Goal: Obtain resource: Download file/media

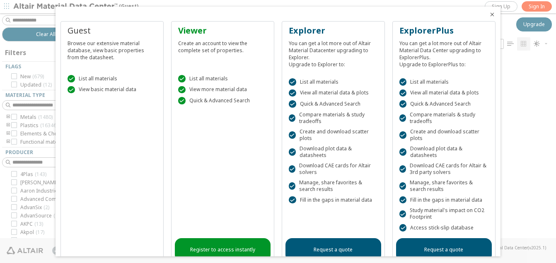
scroll to position [179, 442]
click at [531, 4] on div at bounding box center [278, 131] width 556 height 263
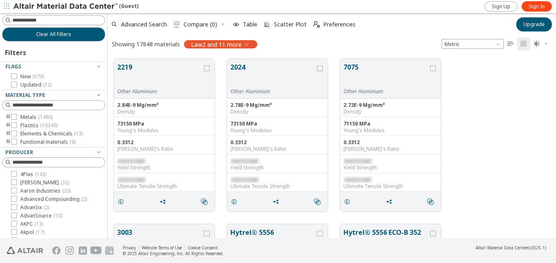
scroll to position [0, 0]
click at [530, 9] on span "Sign In" at bounding box center [536, 6] width 16 height 7
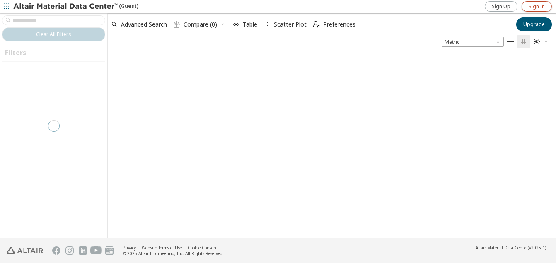
click at [535, 7] on span "Sign In" at bounding box center [536, 6] width 16 height 7
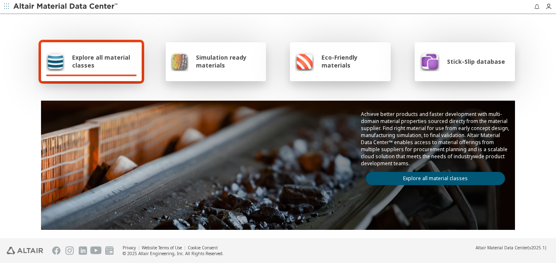
click at [219, 64] on span "Simulation ready materials" at bounding box center [228, 61] width 65 height 16
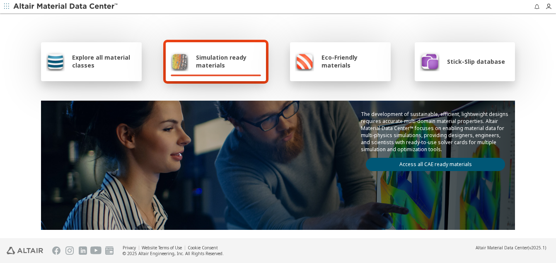
click at [437, 166] on link "Access all CAE ready materials" at bounding box center [435, 164] width 139 height 13
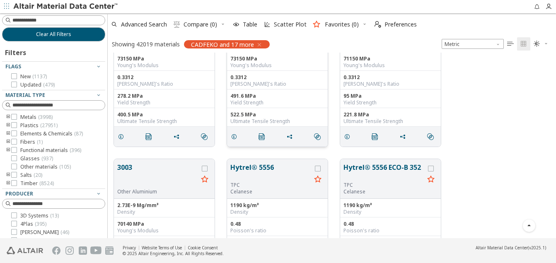
scroll to position [65, 0]
click at [121, 135] on icon "grid" at bounding box center [121, 137] width 7 height 7
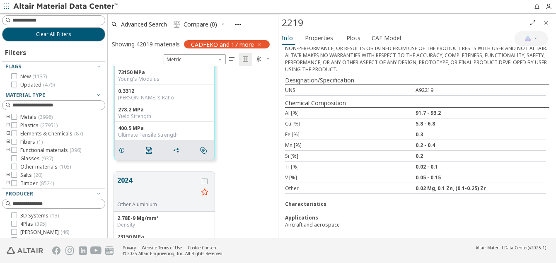
scroll to position [278, 0]
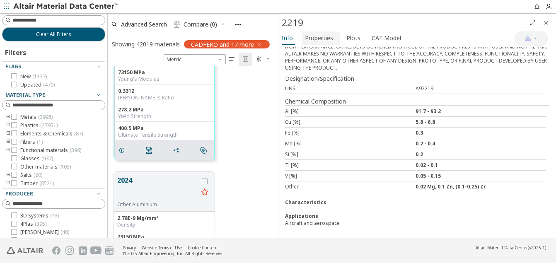
click at [321, 38] on span "Properties" at bounding box center [319, 37] width 28 height 13
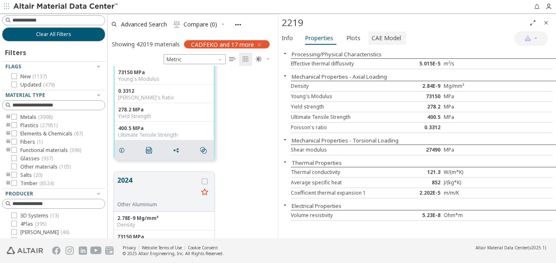
click at [391, 36] on span "CAE Model" at bounding box center [385, 37] width 29 height 13
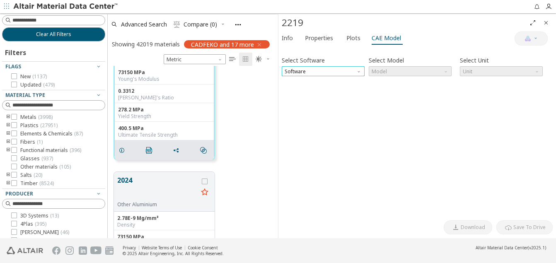
click at [337, 71] on span "Software" at bounding box center [322, 71] width 83 height 10
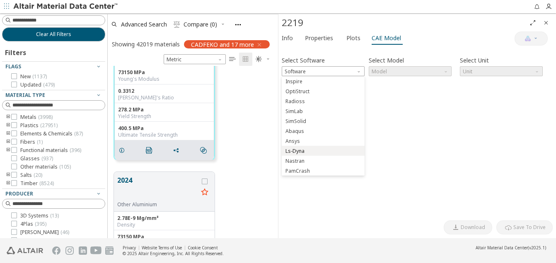
click at [293, 149] on span "Ls-Dyna" at bounding box center [294, 151] width 19 height 7
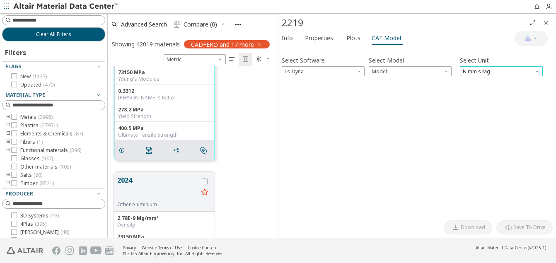
click at [486, 68] on span "N mm s Mg" at bounding box center [500, 71] width 83 height 10
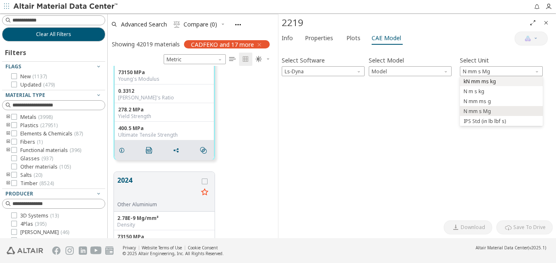
click at [489, 80] on span "kN mm ms kg" at bounding box center [479, 81] width 32 height 7
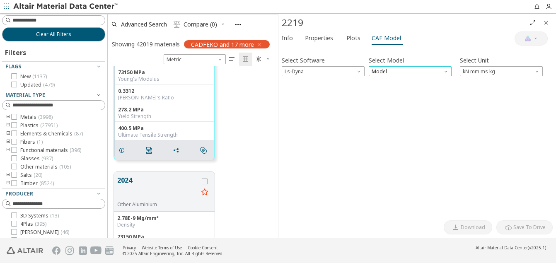
click at [406, 67] on span "Model" at bounding box center [409, 71] width 83 height 10
click at [387, 92] on span "Mat24" at bounding box center [410, 92] width 76 height 6
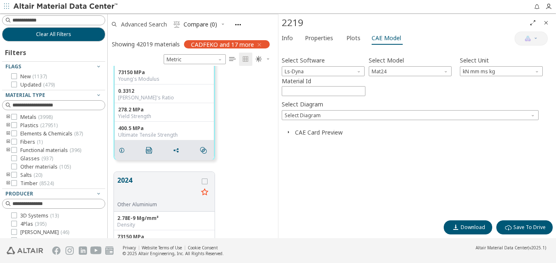
click at [138, 24] on span "Advanced Search" at bounding box center [144, 25] width 46 height 6
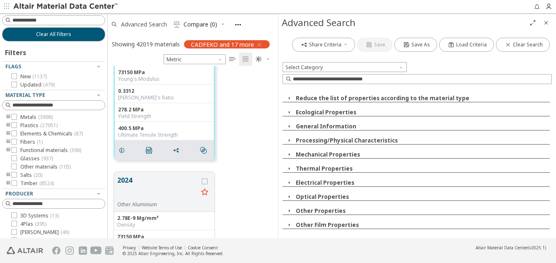
click at [147, 22] on span "Advanced Search" at bounding box center [144, 25] width 46 height 6
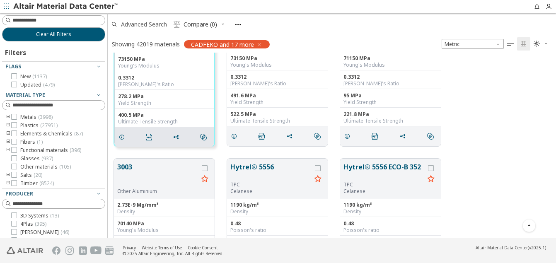
scroll to position [179, 442]
click at [152, 22] on span "Advanced Search" at bounding box center [144, 25] width 46 height 6
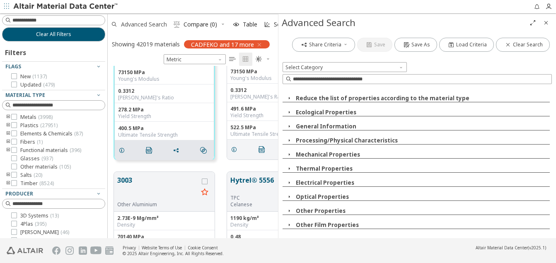
scroll to position [166, 164]
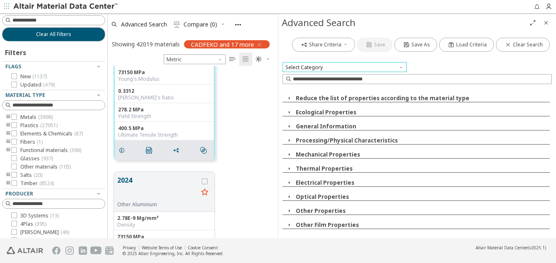
click at [337, 68] on span "Select Category" at bounding box center [344, 67] width 124 height 10
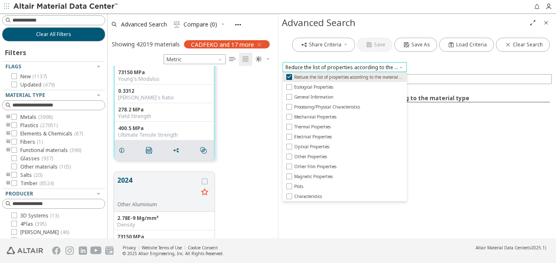
click at [332, 71] on span "Reduce the list of properties according to the material type" at bounding box center [344, 67] width 124 height 10
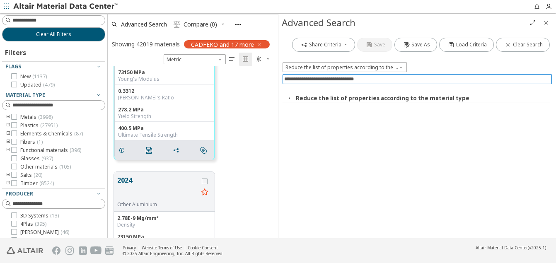
click at [353, 79] on input at bounding box center [417, 79] width 267 height 9
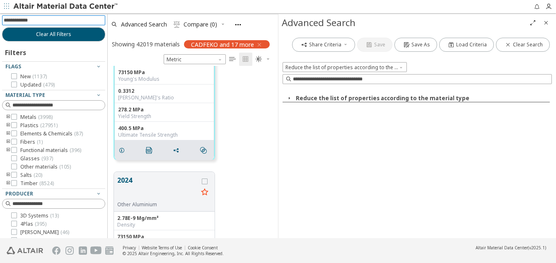
click at [49, 19] on input at bounding box center [54, 20] width 101 height 9
type input "**********"
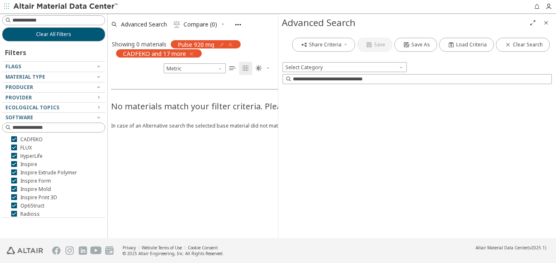
click at [188, 53] on icon "button" at bounding box center [191, 54] width 7 height 7
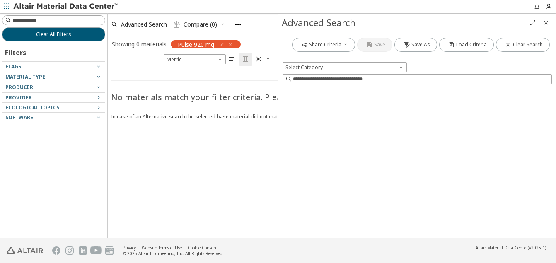
click at [204, 43] on span "Pulse 920 mg" at bounding box center [196, 44] width 36 height 7
click at [195, 42] on span "Pulse 920 mg" at bounding box center [196, 44] width 36 height 7
click at [230, 43] on icon "button" at bounding box center [230, 44] width 7 height 7
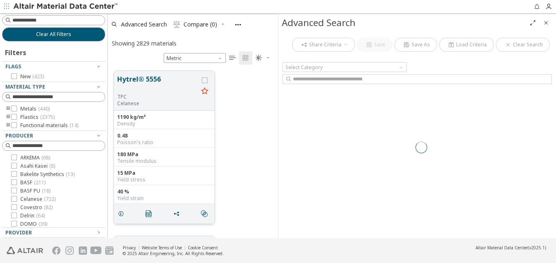
scroll to position [167, 164]
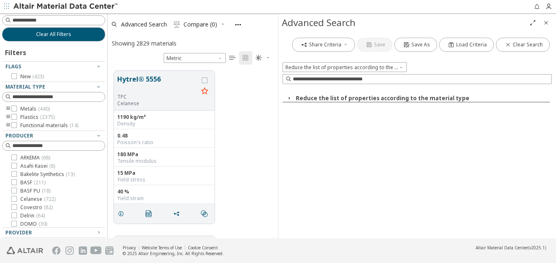
click at [7, 116] on icon "toogle group" at bounding box center [8, 117] width 6 height 7
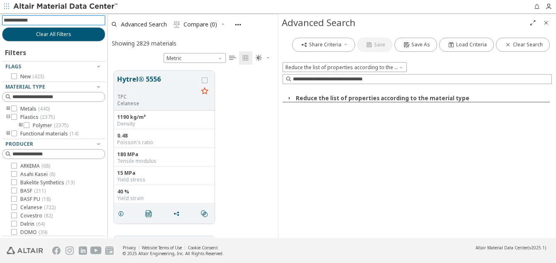
click at [74, 22] on input at bounding box center [54, 20] width 101 height 9
type input "******"
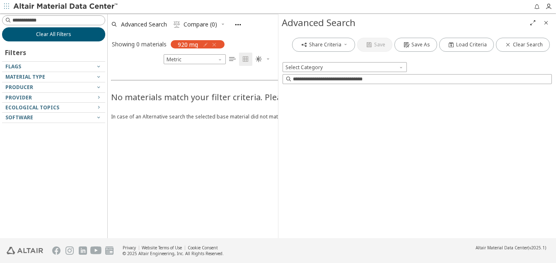
click at [75, 33] on button "Clear All Filters" at bounding box center [53, 34] width 103 height 14
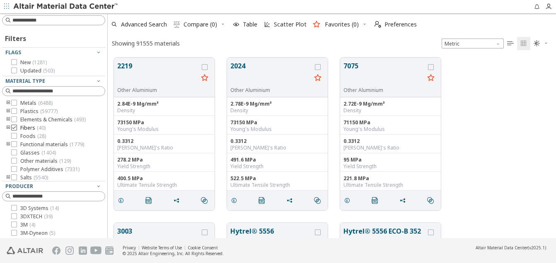
scroll to position [180, 442]
click at [8, 110] on icon "toogle group" at bounding box center [8, 111] width 6 height 7
click at [20, 118] on icon "toogle group" at bounding box center [21, 119] width 6 height 7
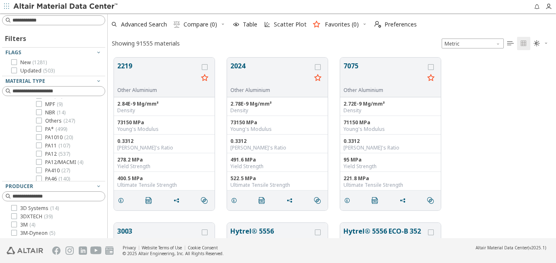
scroll to position [298, 0]
click at [63, 23] on input at bounding box center [54, 20] width 101 height 9
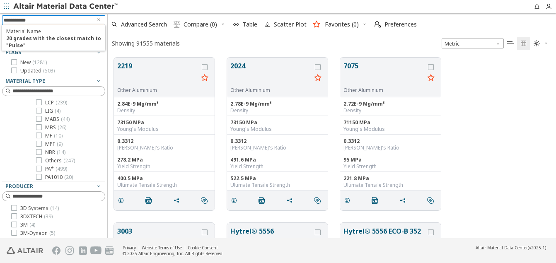
type input "**********"
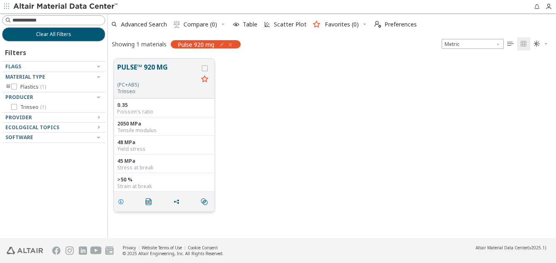
click at [120, 201] on icon "grid" at bounding box center [121, 201] width 7 height 7
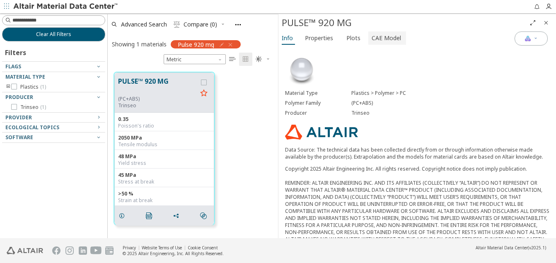
click at [378, 38] on span "CAE Model" at bounding box center [385, 37] width 29 height 13
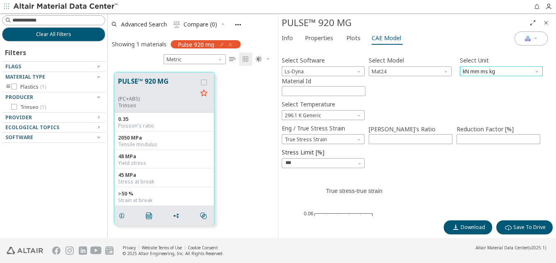
click at [512, 70] on span "kN mm ms kg" at bounding box center [500, 71] width 83 height 10
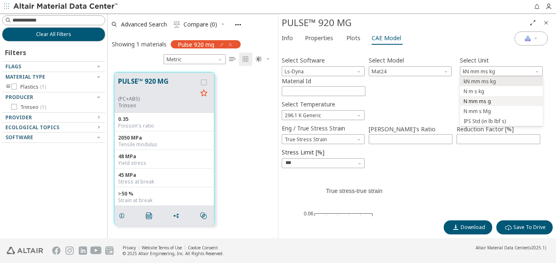
click at [484, 99] on span "N mm ms g" at bounding box center [476, 101] width 27 height 7
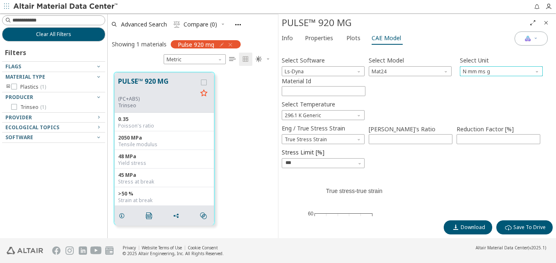
click at [536, 68] on span "Unit" at bounding box center [537, 69] width 7 height 7
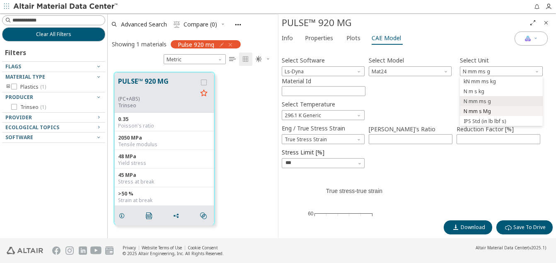
click at [483, 110] on span "N mm s Mg" at bounding box center [476, 111] width 27 height 7
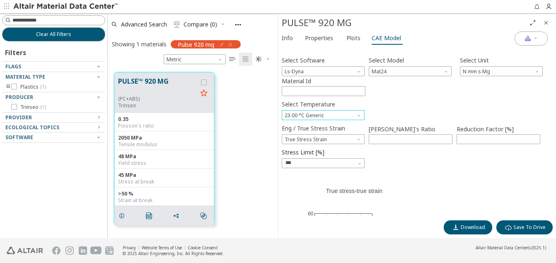
click at [359, 113] on span "Select Temperature" at bounding box center [359, 113] width 7 height 7
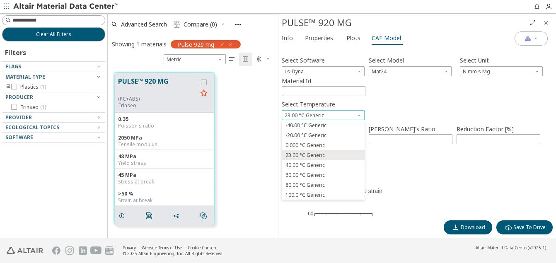
click at [359, 113] on span "Select Temperature" at bounding box center [359, 113] width 7 height 7
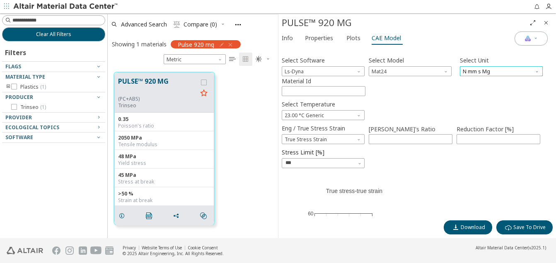
click at [498, 70] on span "N mm s Mg" at bounding box center [500, 71] width 83 height 10
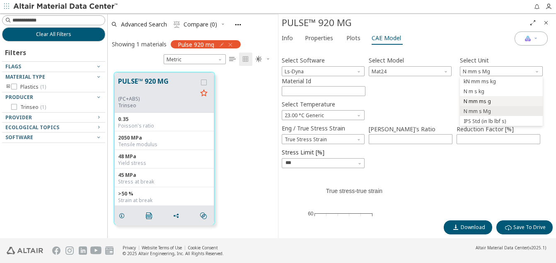
click at [482, 101] on span "N mm ms g" at bounding box center [476, 101] width 27 height 7
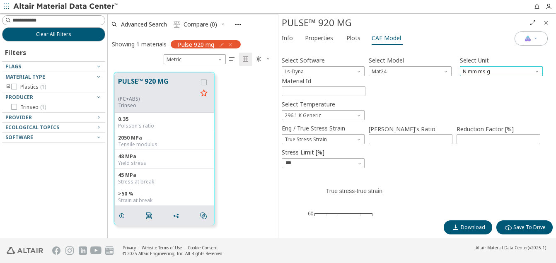
click at [499, 72] on span "N mm ms g" at bounding box center [500, 71] width 83 height 10
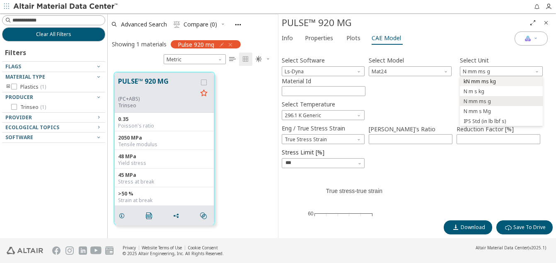
click at [495, 80] on span "kN mm ms kg" at bounding box center [479, 81] width 32 height 7
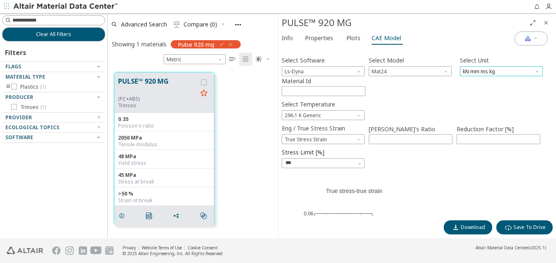
click at [495, 70] on span "kN mm ms kg" at bounding box center [500, 71] width 83 height 10
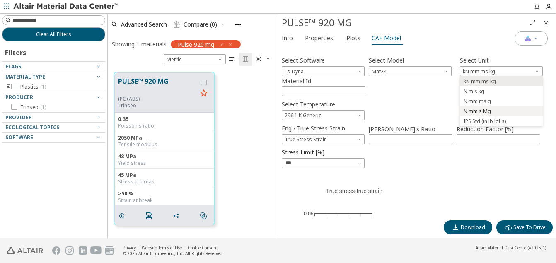
click at [476, 109] on span "N mm s Mg" at bounding box center [476, 111] width 27 height 7
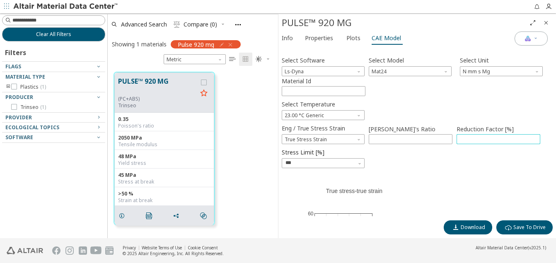
click at [533, 139] on input "**" at bounding box center [498, 139] width 83 height 9
type input "***"
click at [533, 136] on input "***" at bounding box center [498, 139] width 83 height 9
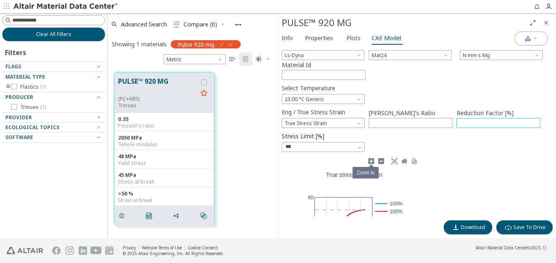
scroll to position [16, 0]
click at [359, 120] on span "Eng / True Stress Strain" at bounding box center [359, 121] width 7 height 7
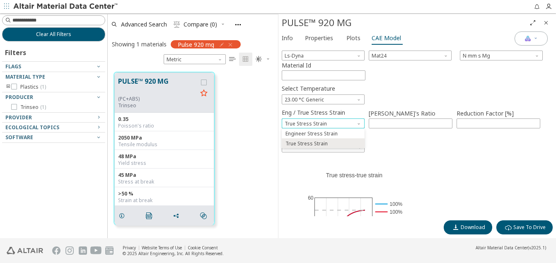
click at [359, 120] on span "Eng / True Stress Strain" at bounding box center [359, 121] width 7 height 7
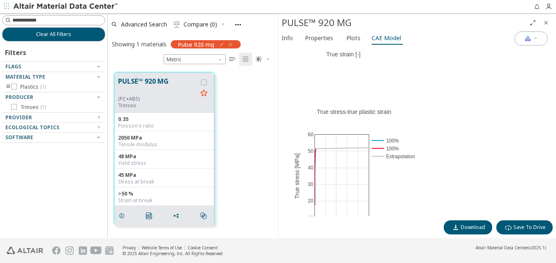
scroll to position [337, 0]
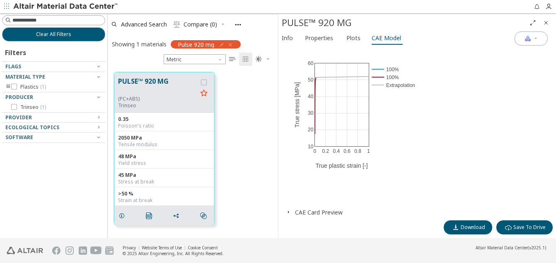
click at [290, 213] on icon "button" at bounding box center [288, 212] width 7 height 7
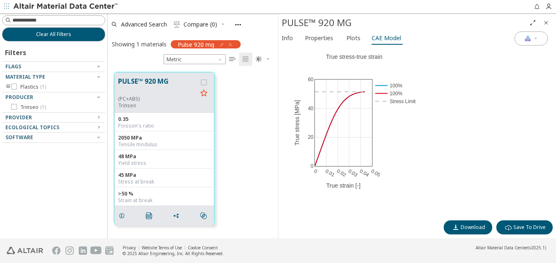
scroll to position [134, 0]
click at [474, 228] on span "Download" at bounding box center [472, 227] width 24 height 7
